Goal: Task Accomplishment & Management: Contribute content

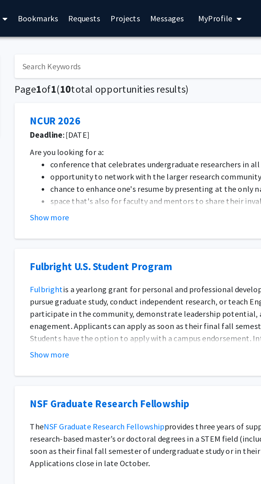
click at [160, 11] on link "Messages" at bounding box center [163, 9] width 23 height 19
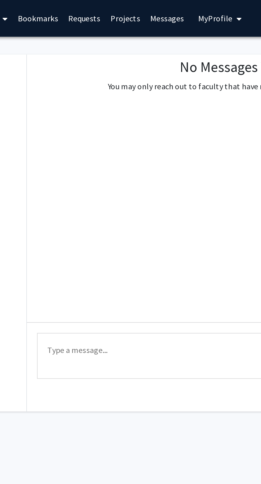
click at [141, 12] on link "Projects" at bounding box center [141, 9] width 21 height 19
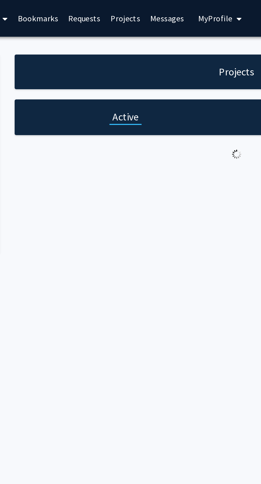
checkbox input "true"
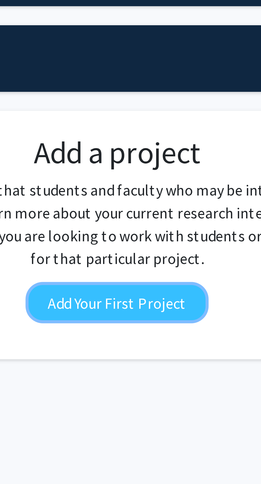
click at [211, 130] on button "Add Your First Project" at bounding box center [200, 130] width 50 height 10
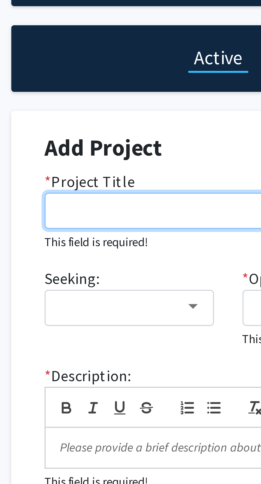
click at [134, 103] on input "* Project Title" at bounding box center [199, 104] width 213 height 10
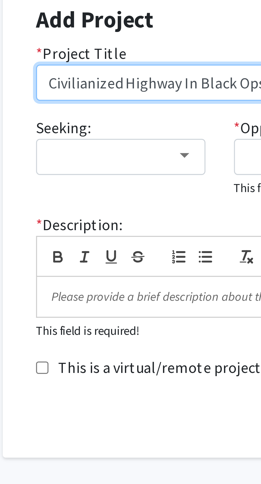
click at [138, 103] on input "Civilianized Highway In Black Ops" at bounding box center [199, 104] width 213 height 10
click at [117, 102] on input "Civilianized Highway Black Ops" at bounding box center [199, 104] width 213 height 10
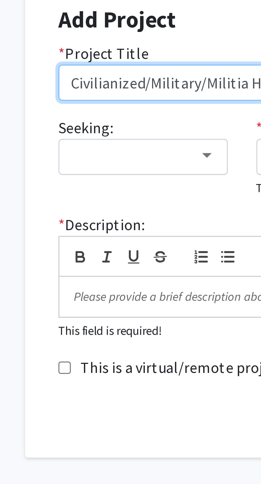
type input "Civilianized/Military/Militia Highway Black Ops"
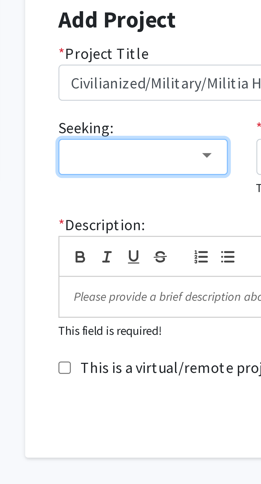
click at [135, 124] on div at bounding box center [135, 124] width 3 height 1
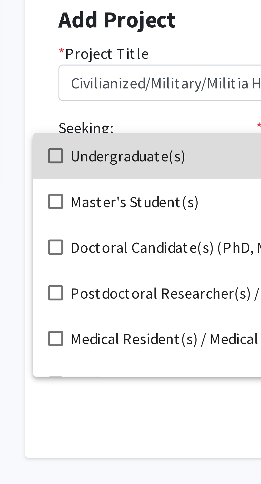
click at [92, 125] on mat-pseudo-checkbox at bounding box center [92, 124] width 4 height 4
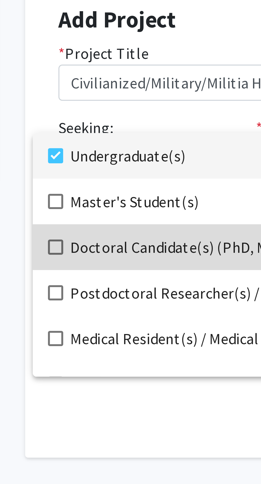
click at [90, 151] on mat-pseudo-checkbox at bounding box center [92, 150] width 4 height 4
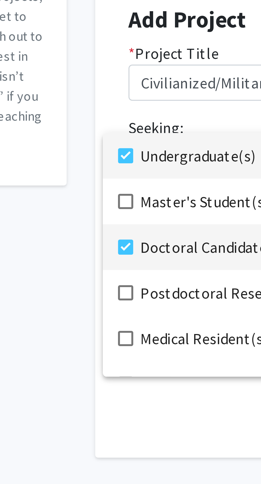
click at [89, 125] on mat-option "Undergraduate(s)" at bounding box center [132, 124] width 92 height 13
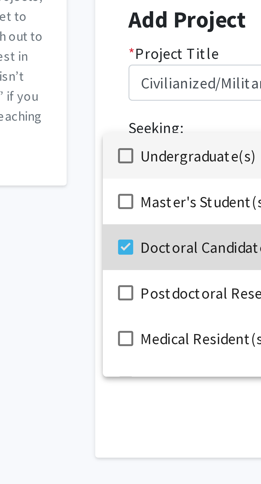
click at [92, 151] on mat-pseudo-checkbox at bounding box center [92, 150] width 4 height 4
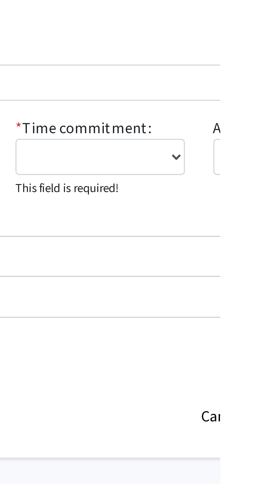
click at [247, 126] on div at bounding box center [130, 242] width 261 height 484
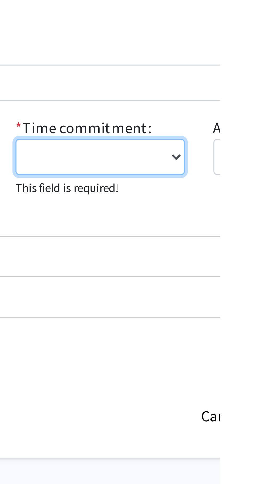
click at [248, 125] on select "0 - 5 hours/week 5 - 10 hours/week 10 - 15 hours/week 15 - 20 hours/week 20 - 3…" at bounding box center [227, 125] width 47 height 10
select select "0 - 5"
click at [204, 120] on select "0 - 5 hours/week 5 - 10 hours/week 10 - 15 hours/week 15 - 20 hours/week 20 - 3…" at bounding box center [227, 125] width 47 height 10
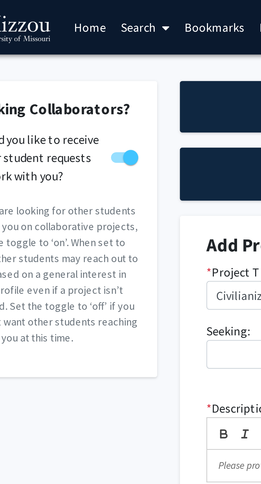
click at [81, 10] on link "Search" at bounding box center [71, 9] width 22 height 19
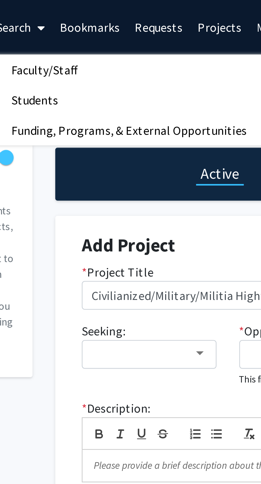
click at [103, 10] on link "Bookmarks" at bounding box center [96, 9] width 26 height 19
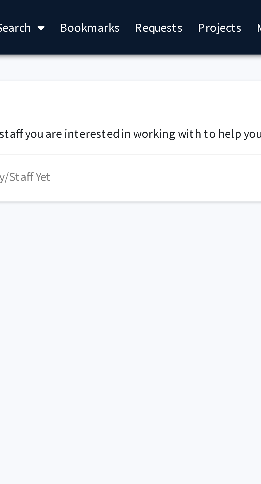
click at [101, 12] on link "Bookmarks" at bounding box center [96, 9] width 26 height 19
click at [120, 14] on link "Requests" at bounding box center [120, 9] width 22 height 19
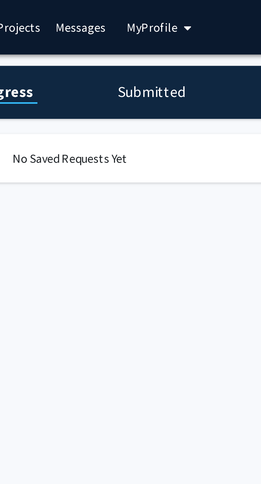
click at [191, 35] on h1 "Submitted" at bounding box center [188, 32] width 27 height 7
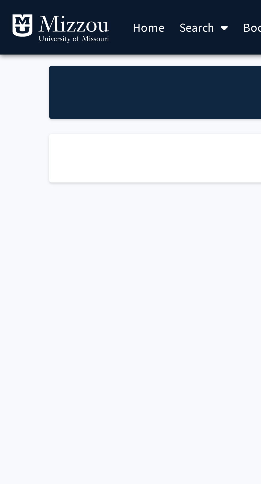
click at [33, 14] on img at bounding box center [21, 10] width 35 height 11
